Goal: Register for event/course

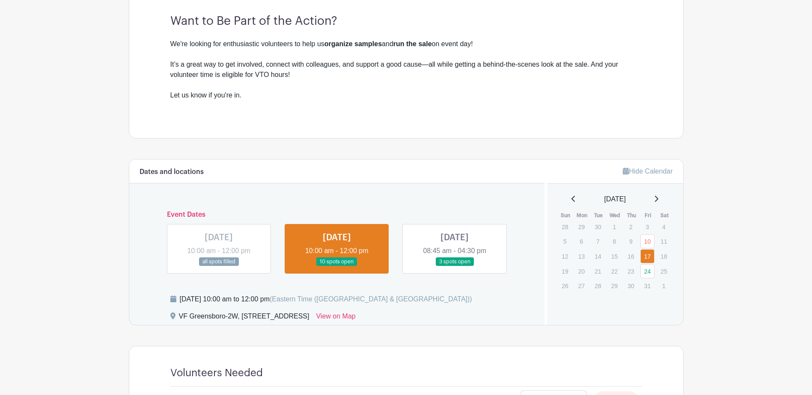
scroll to position [262, 0]
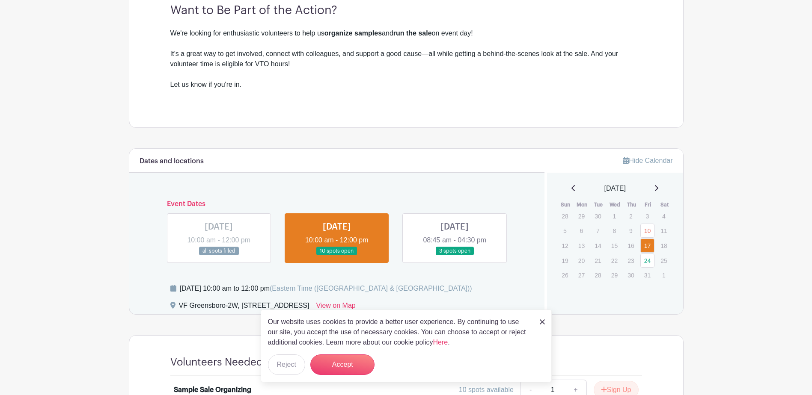
click at [337, 256] on link at bounding box center [337, 256] width 0 height 0
click at [336, 361] on button "Accept" at bounding box center [342, 365] width 64 height 21
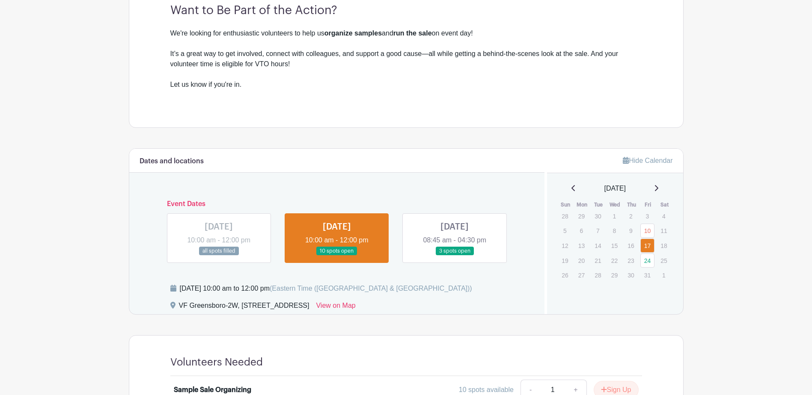
click at [337, 256] on link at bounding box center [337, 256] width 0 height 0
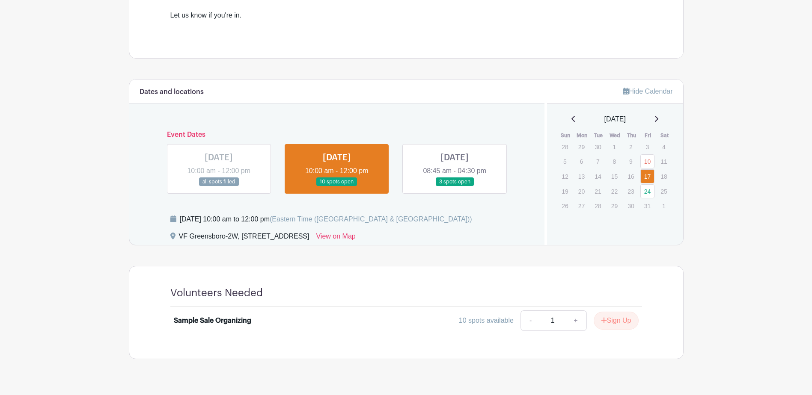
scroll to position [349, 0]
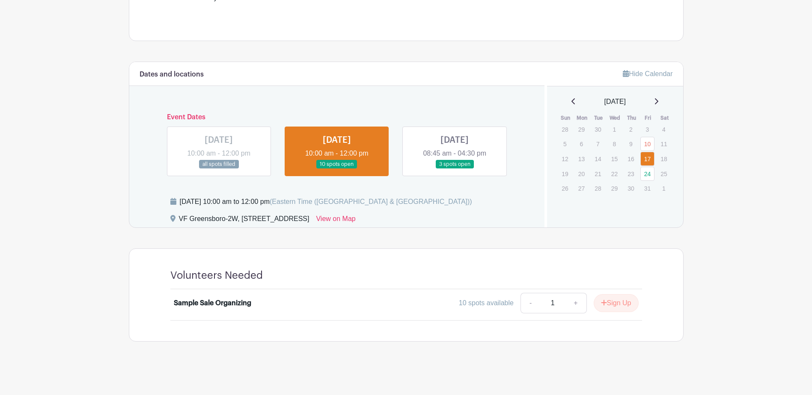
click at [337, 169] on link at bounding box center [337, 169] width 0 height 0
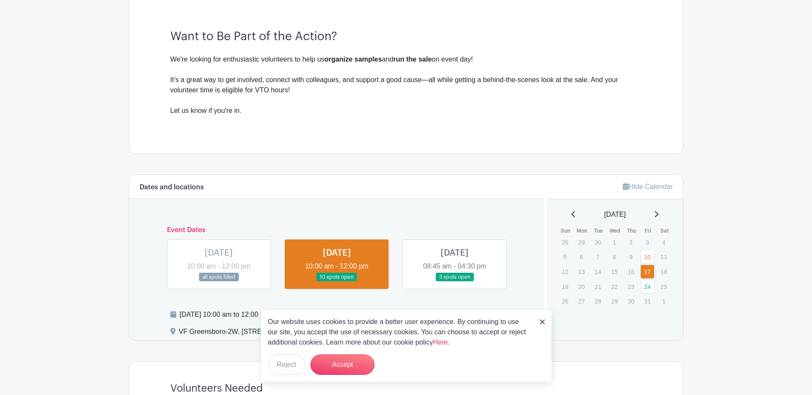
scroll to position [262, 0]
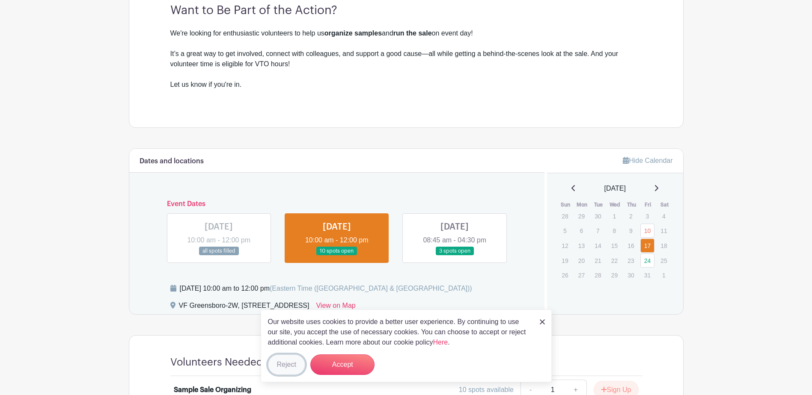
click at [295, 365] on button "Reject" at bounding box center [286, 365] width 37 height 21
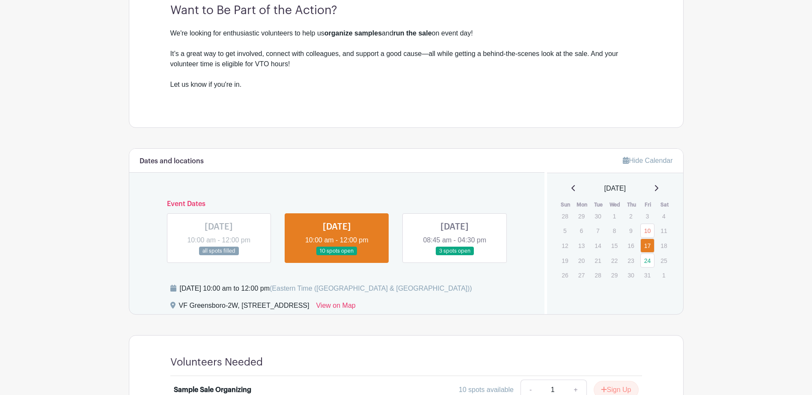
scroll to position [349, 0]
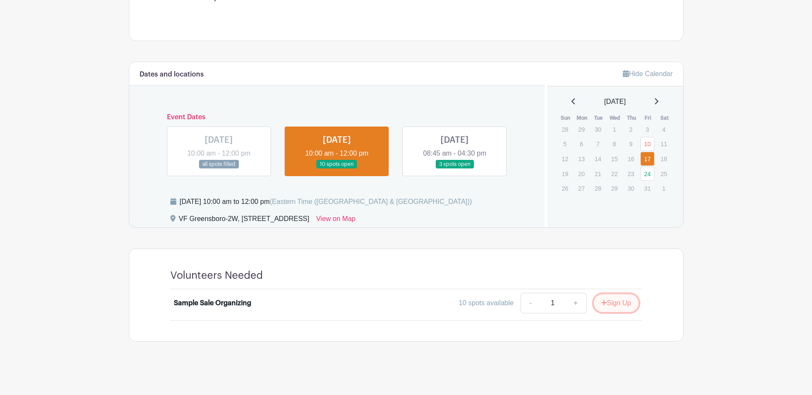
click at [615, 304] on button "Sign Up" at bounding box center [616, 303] width 45 height 18
